Goal: Information Seeking & Learning: Compare options

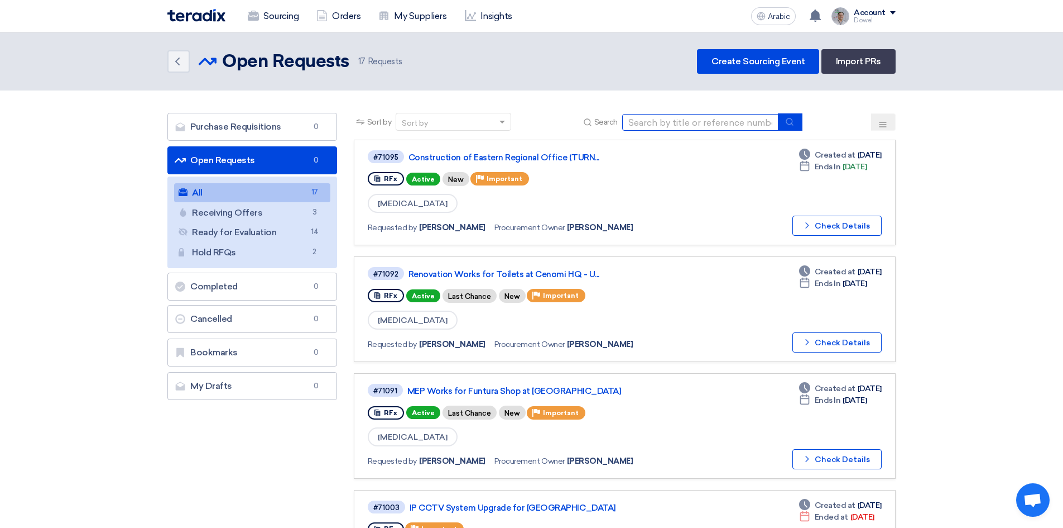
click at [704, 122] on input at bounding box center [700, 122] width 156 height 17
type input "food"
click at [798, 124] on button "submit" at bounding box center [790, 121] width 25 height 17
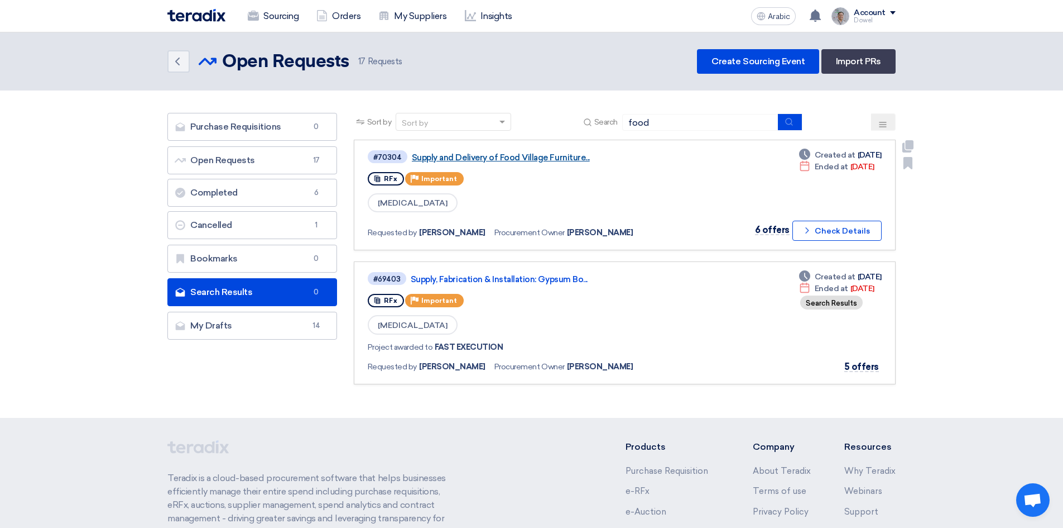
click at [491, 159] on font "Supply and Delivery of Food Village Furniture..." at bounding box center [501, 157] width 178 height 10
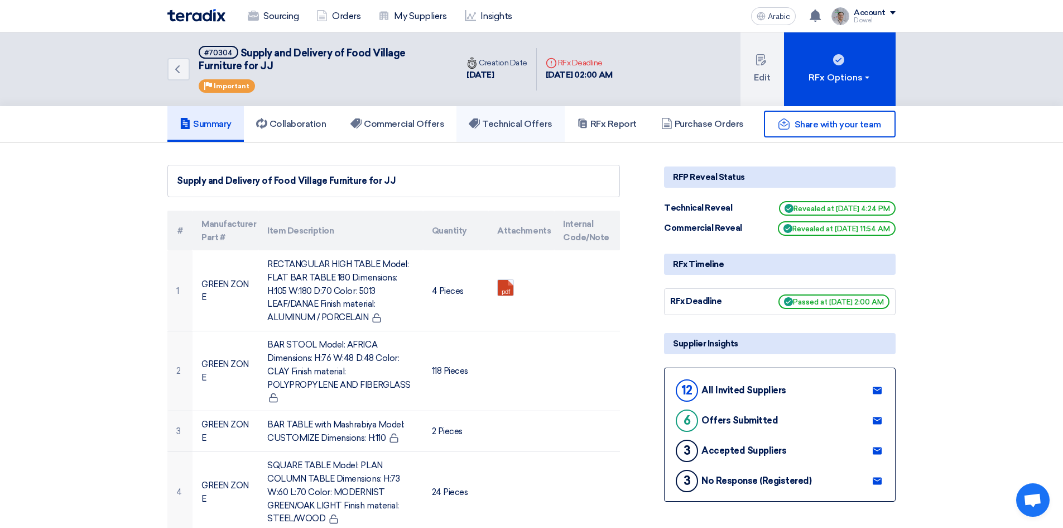
click at [515, 123] on font "Technical Offers" at bounding box center [517, 123] width 70 height 11
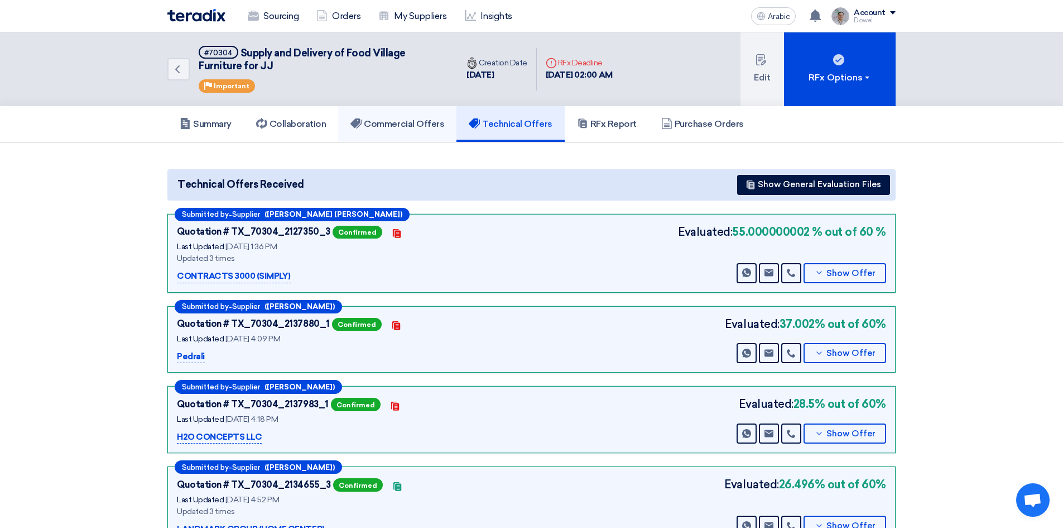
click at [394, 126] on font "Commercial Offers" at bounding box center [404, 123] width 80 height 11
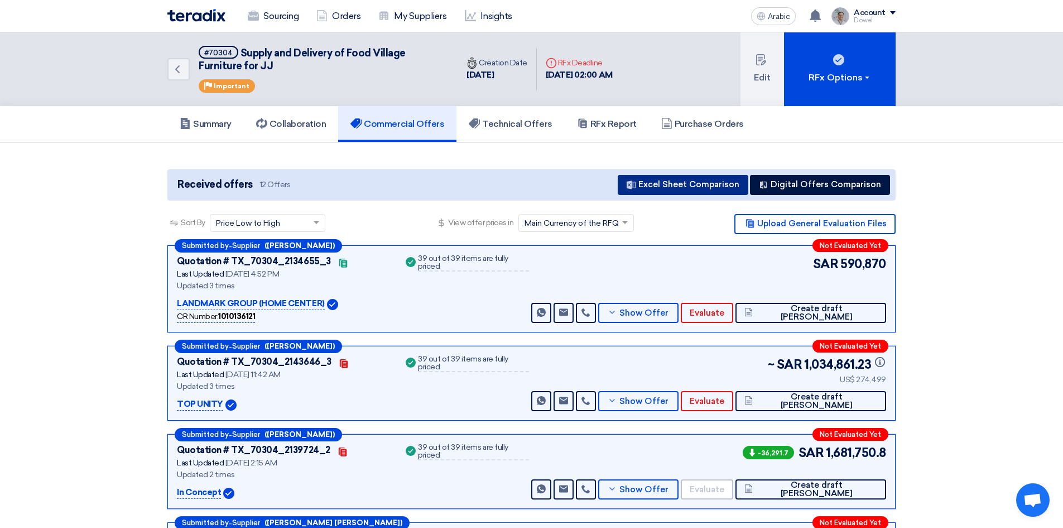
click at [659, 182] on font "Excel Sheet Comparison" at bounding box center [689, 184] width 101 height 10
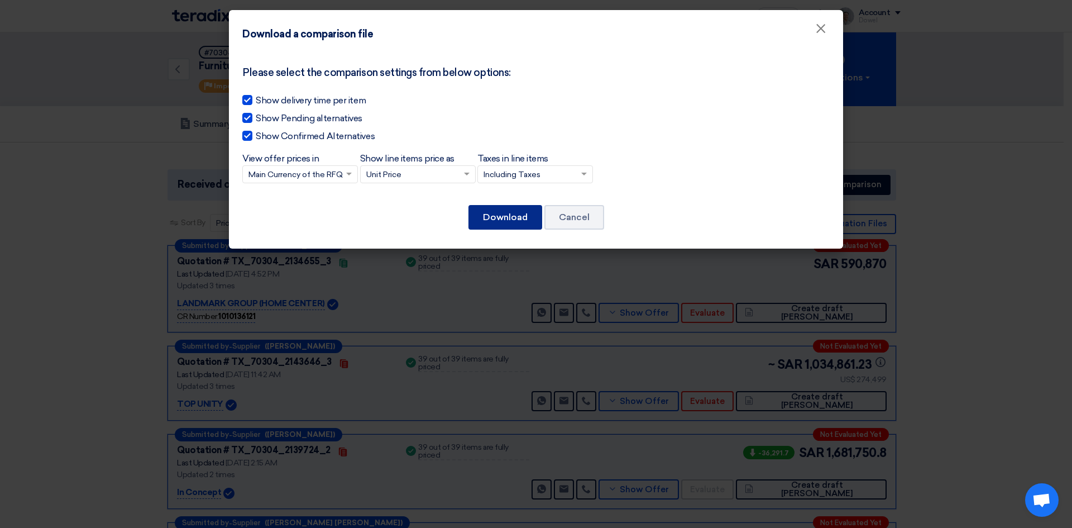
click at [495, 212] on font "Download" at bounding box center [505, 217] width 45 height 11
